Goal: Transaction & Acquisition: Purchase product/service

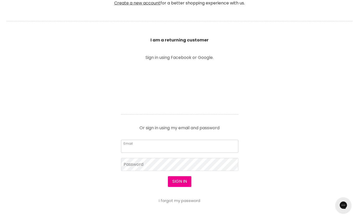
click at [161, 147] on input "Email" at bounding box center [179, 146] width 117 height 13
type input "[EMAIL_ADDRESS][DOMAIN_NAME]"
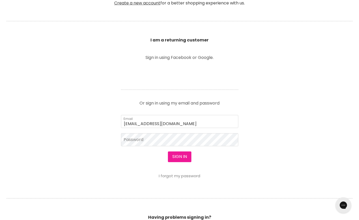
click at [182, 159] on button "Sign in" at bounding box center [179, 157] width 23 height 10
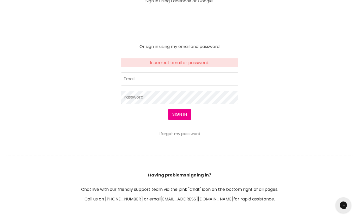
click at [135, 71] on form "Incorrect email or password. Email Password Sign in I forgot my password" at bounding box center [179, 97] width 117 height 78
click at [133, 79] on input "Email" at bounding box center [179, 79] width 117 height 13
type input "[EMAIL_ADDRESS][DOMAIN_NAME]"
click at [168, 109] on button "Sign in" at bounding box center [179, 114] width 23 height 10
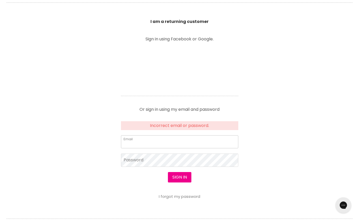
click at [142, 139] on input "Email" at bounding box center [179, 141] width 117 height 13
type input "[EMAIL_ADDRESS][DOMAIN_NAME]"
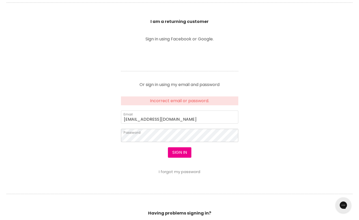
click at [100, 135] on section "Welcome to SalonShop I am a new customer Create a new account for a better shop…" at bounding box center [179, 93] width 359 height 336
click at [168, 147] on button "Sign in" at bounding box center [179, 152] width 23 height 10
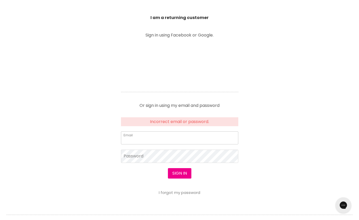
drag, startPoint x: 157, startPoint y: 140, endPoint x: 159, endPoint y: 144, distance: 4.6
click at [157, 140] on input "Email" at bounding box center [179, 137] width 117 height 13
type input "d_pisano@outlook.com"
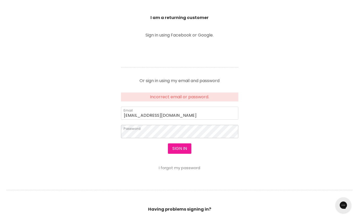
click at [168, 143] on button "Sign in" at bounding box center [179, 148] width 23 height 10
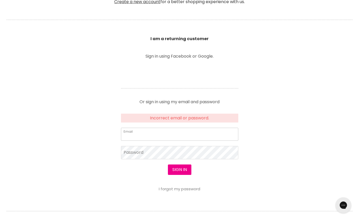
drag, startPoint x: 152, startPoint y: 136, endPoint x: 158, endPoint y: 141, distance: 8.1
click at [152, 136] on input "Email" at bounding box center [179, 134] width 117 height 13
type input "d_pisano@outlook.com"
click at [168, 165] on button "Sign in" at bounding box center [179, 170] width 23 height 10
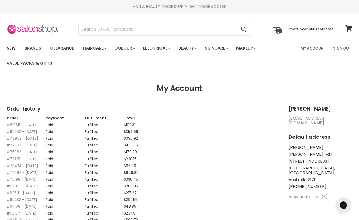
click at [18, 47] on link "New" at bounding box center [11, 48] width 17 height 11
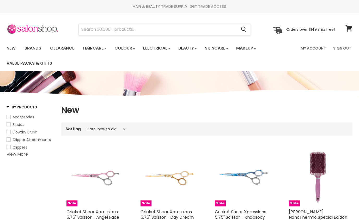
select select "created-descending"
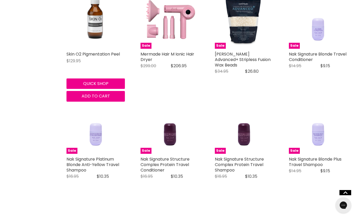
scroll to position [1080, 0]
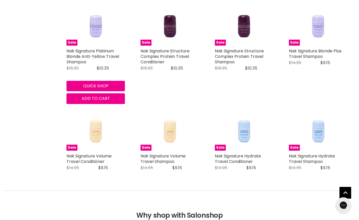
scroll to position [1178, 0]
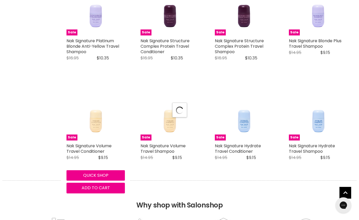
select select "created-descending"
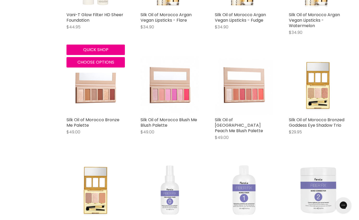
scroll to position [2294, 0]
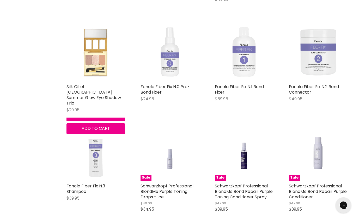
scroll to position [2394, 0]
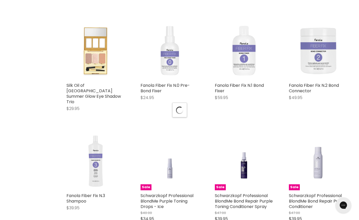
select select "created-descending"
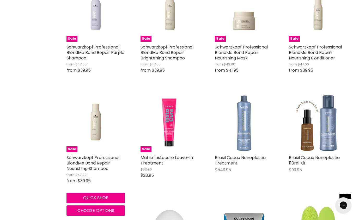
scroll to position [2773, 0]
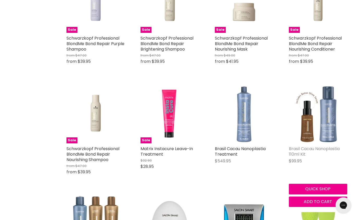
click at [319, 146] on link "Brasil Cacau Nanoplastia 110ml Kit" at bounding box center [314, 151] width 51 height 11
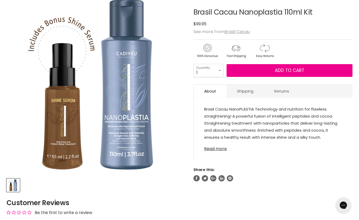
click at [221, 150] on link "Read more" at bounding box center [273, 147] width 138 height 8
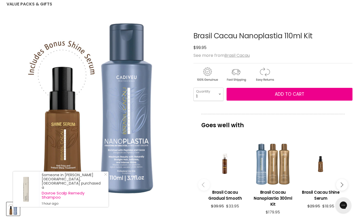
scroll to position [64, 0]
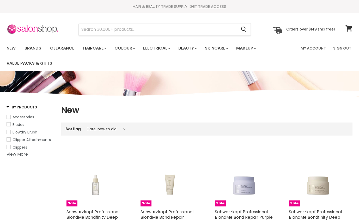
select select "created-descending"
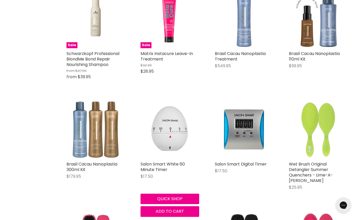
scroll to position [387, 0]
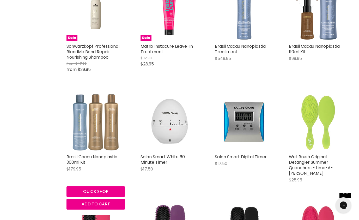
click at [103, 126] on img "Main content" at bounding box center [96, 122] width 58 height 58
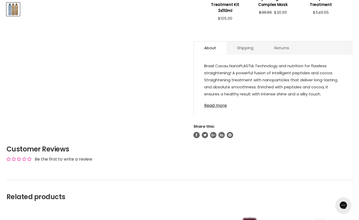
scroll to position [260, 0]
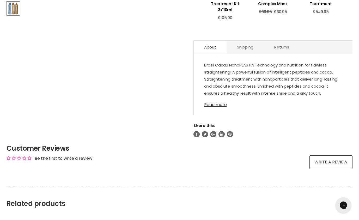
click at [213, 106] on link "Read more" at bounding box center [273, 103] width 138 height 8
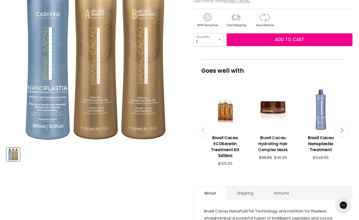
scroll to position [0, 0]
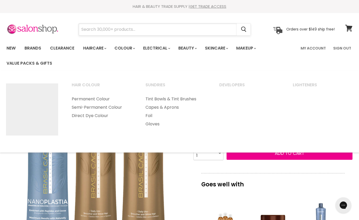
click at [139, 26] on input "Search" at bounding box center [158, 29] width 158 height 12
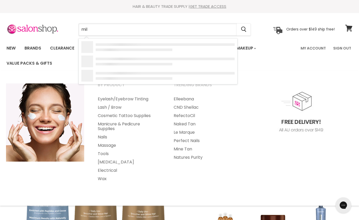
type input "milk"
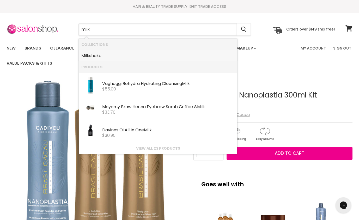
click at [101, 55] on link "Milk shake" at bounding box center [157, 56] width 153 height 8
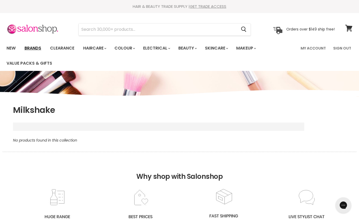
click at [41, 49] on link "Brands" at bounding box center [33, 48] width 25 height 11
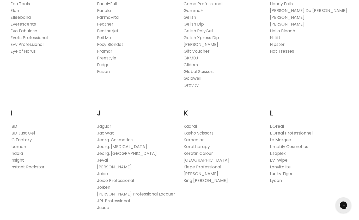
click at [282, 133] on link "L'Oreal Professionnel" at bounding box center [291, 133] width 43 height 6
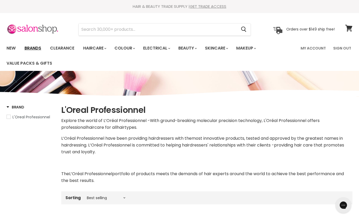
click at [33, 47] on link "Brands" at bounding box center [33, 48] width 25 height 11
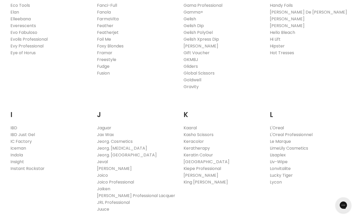
click at [280, 128] on link "L'Oreal" at bounding box center [277, 128] width 14 height 6
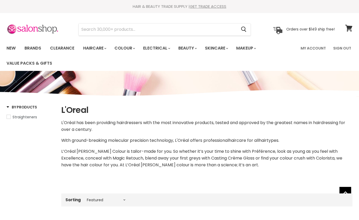
select select "manual"
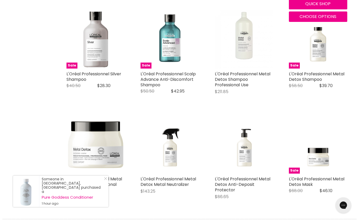
scroll to position [1246, 0]
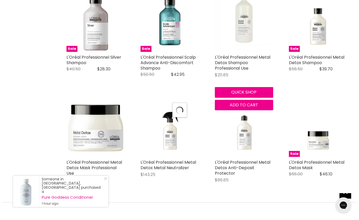
scroll to position [1279, 0]
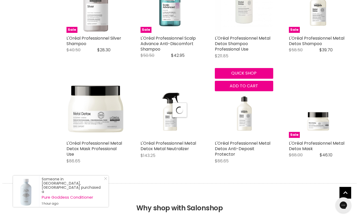
select select "manual"
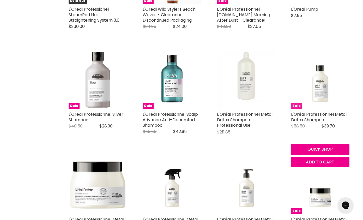
scroll to position [1204, 0]
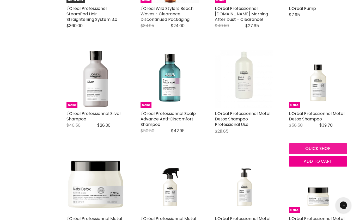
click at [323, 154] on button "Quick shop" at bounding box center [318, 148] width 58 height 10
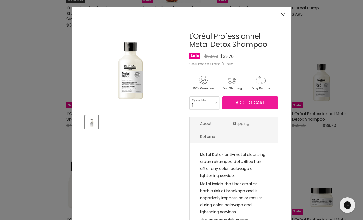
click at [243, 103] on span "Add to cart" at bounding box center [250, 103] width 29 height 6
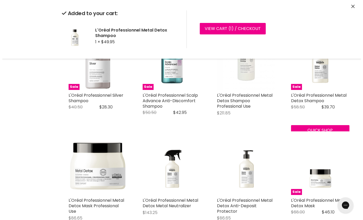
scroll to position [1302, 0]
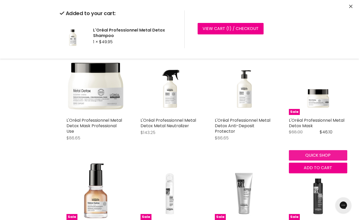
click at [314, 160] on button "Quick shop" at bounding box center [318, 155] width 58 height 10
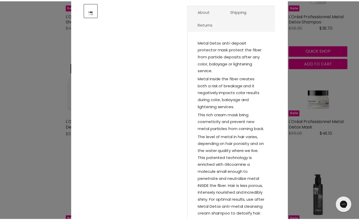
scroll to position [0, 0]
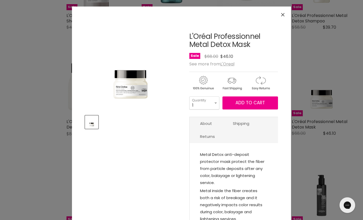
click at [281, 14] on icon "Close" at bounding box center [282, 14] width 3 height 3
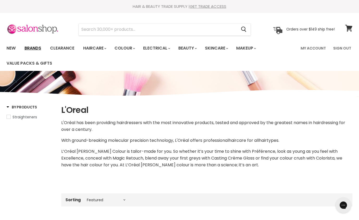
click at [34, 46] on link "Brands" at bounding box center [33, 48] width 25 height 11
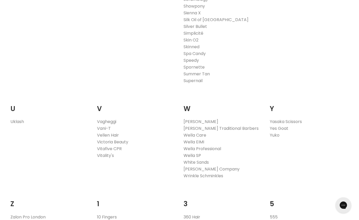
click at [197, 155] on link "Wella SP" at bounding box center [192, 156] width 17 height 6
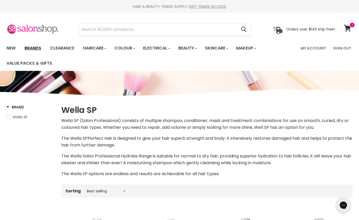
click at [33, 46] on link "Brands" at bounding box center [33, 48] width 25 height 11
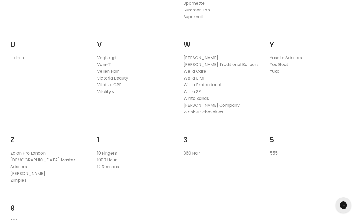
click at [194, 84] on link "Wella Professional" at bounding box center [203, 85] width 38 height 6
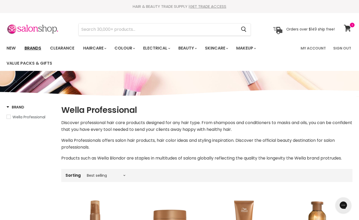
click at [32, 47] on link "Brands" at bounding box center [33, 48] width 25 height 11
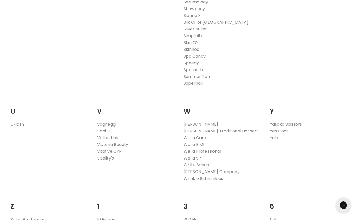
click at [198, 138] on link "Wella Care" at bounding box center [195, 138] width 23 height 6
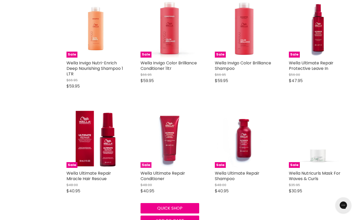
scroll to position [233, 0]
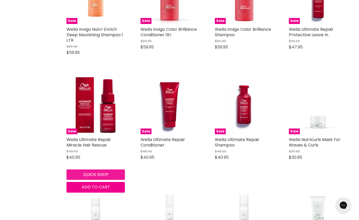
click at [106, 173] on button "Quick shop" at bounding box center [96, 175] width 58 height 10
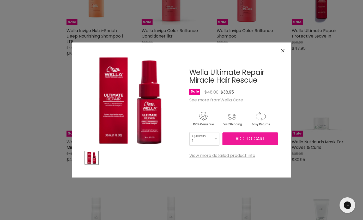
click at [254, 137] on span "Add to cart" at bounding box center [250, 139] width 29 height 6
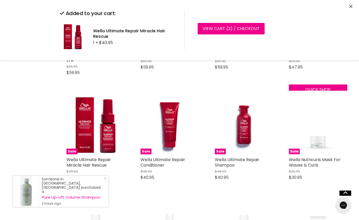
scroll to position [218, 0]
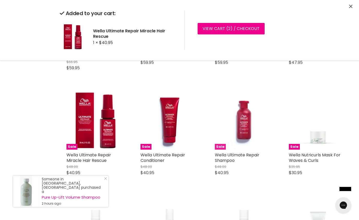
click at [247, 132] on img "Main content" at bounding box center [244, 120] width 58 height 58
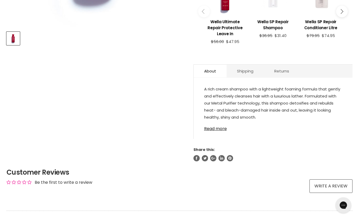
scroll to position [257, 0]
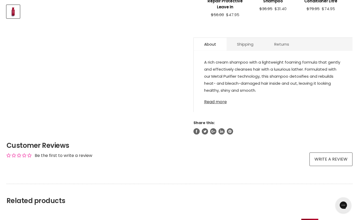
click at [214, 104] on link "Read more" at bounding box center [273, 101] width 138 height 8
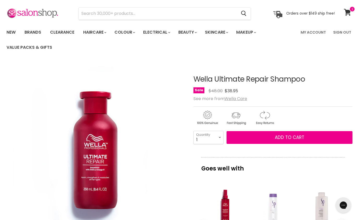
scroll to position [15, 0]
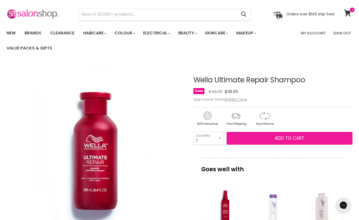
click at [287, 139] on span "Add to cart" at bounding box center [289, 138] width 29 height 6
click at [293, 137] on span "Add to cart" at bounding box center [289, 138] width 29 height 6
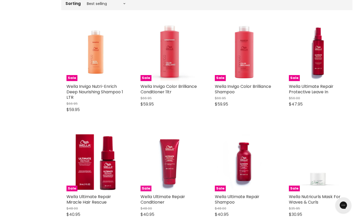
scroll to position [178, 0]
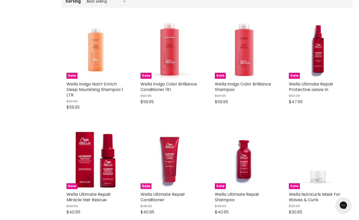
click at [168, 165] on img "Main content" at bounding box center [170, 160] width 58 height 58
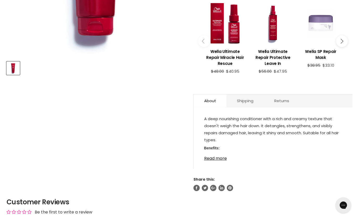
scroll to position [210, 0]
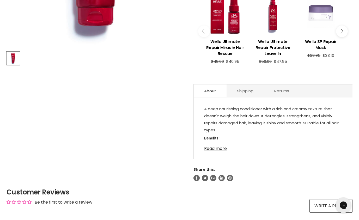
click at [215, 149] on link "Read more" at bounding box center [273, 147] width 138 height 8
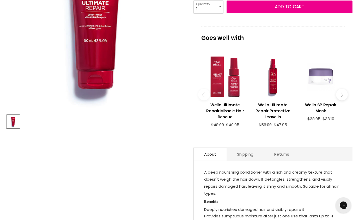
scroll to position [98, 0]
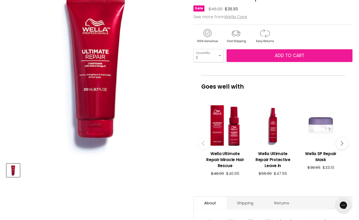
click at [291, 55] on span "Add to cart" at bounding box center [289, 55] width 29 height 6
click at [285, 56] on span "Add to cart" at bounding box center [289, 55] width 29 height 6
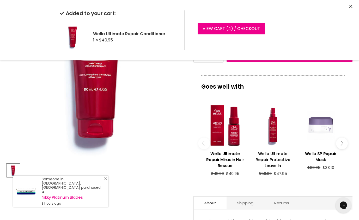
click at [273, 154] on h3 "Wella Ultimate Repair Protective Leave In" at bounding box center [273, 160] width 43 height 18
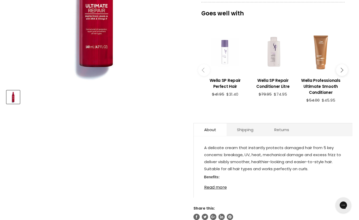
scroll to position [189, 0]
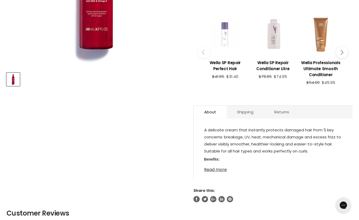
click at [213, 170] on link "Read more" at bounding box center [273, 168] width 138 height 8
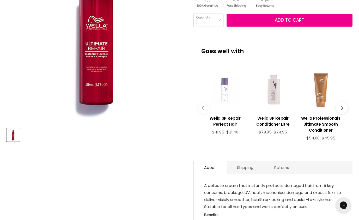
scroll to position [41, 0]
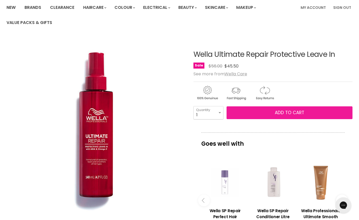
click at [293, 113] on span "Add to cart" at bounding box center [289, 113] width 29 height 6
click at [265, 114] on button "Add to cart" at bounding box center [290, 112] width 126 height 13
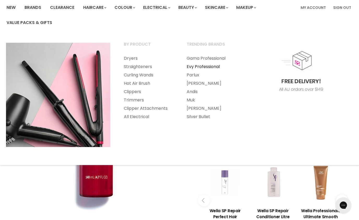
click at [192, 66] on link "Evy Professional" at bounding box center [211, 67] width 62 height 8
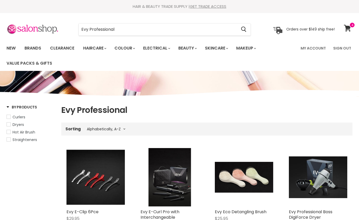
select select "title-ascending"
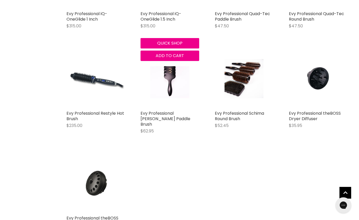
scroll to position [411, 0]
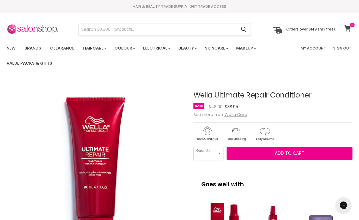
click at [351, 28] on icon at bounding box center [347, 28] width 7 height 7
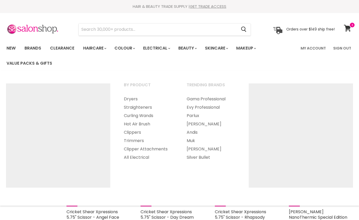
select select "created-descending"
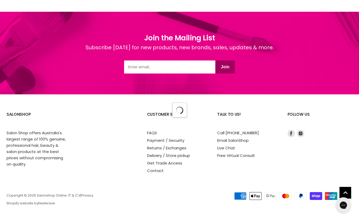
select select "created-descending"
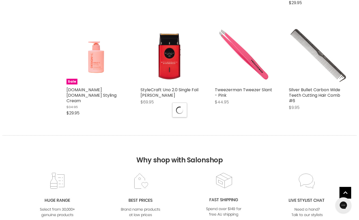
select select "created-descending"
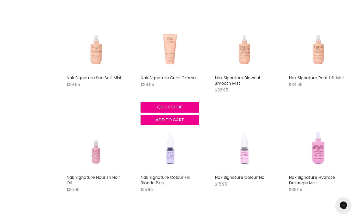
scroll to position [4608, 0]
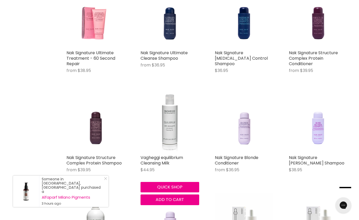
scroll to position [4959, 0]
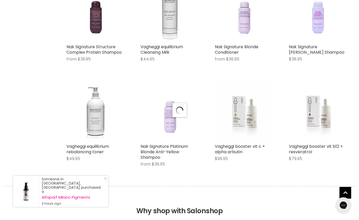
select select "created-descending"
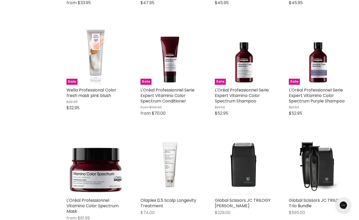
scroll to position [5356, 0]
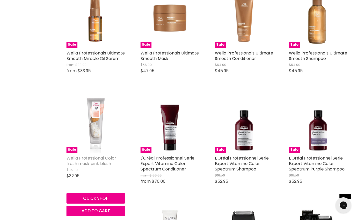
click at [94, 155] on link "Wella Professional Color fresh mask pink blush" at bounding box center [92, 160] width 50 height 11
